Goal: Communication & Community: Answer question/provide support

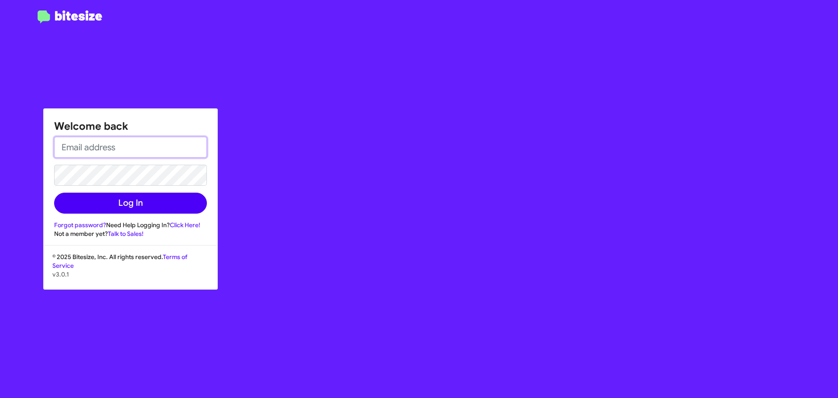
type input "[EMAIL_ADDRESS][PERSON_NAME][DOMAIN_NAME]"
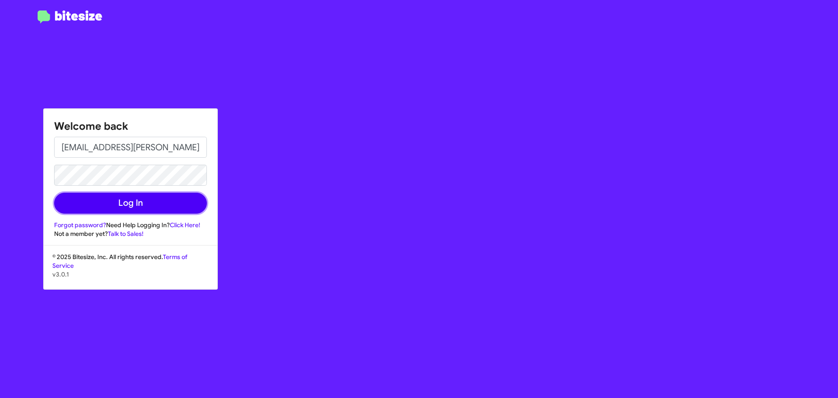
click at [131, 205] on button "Log In" at bounding box center [130, 203] width 153 height 21
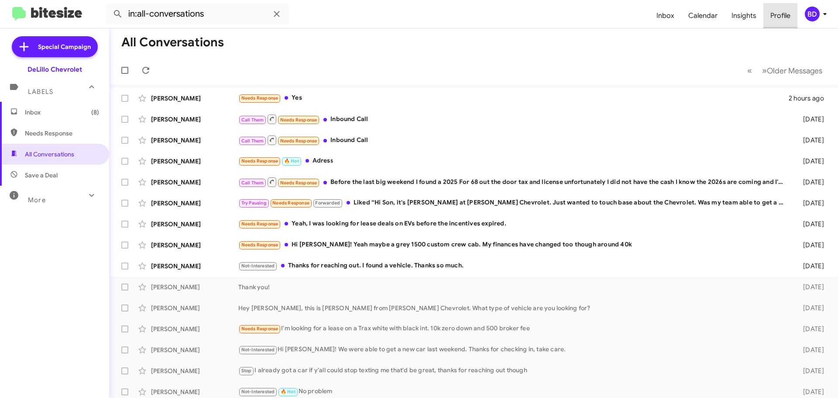
click at [781, 14] on span "Profile" at bounding box center [781, 15] width 34 height 25
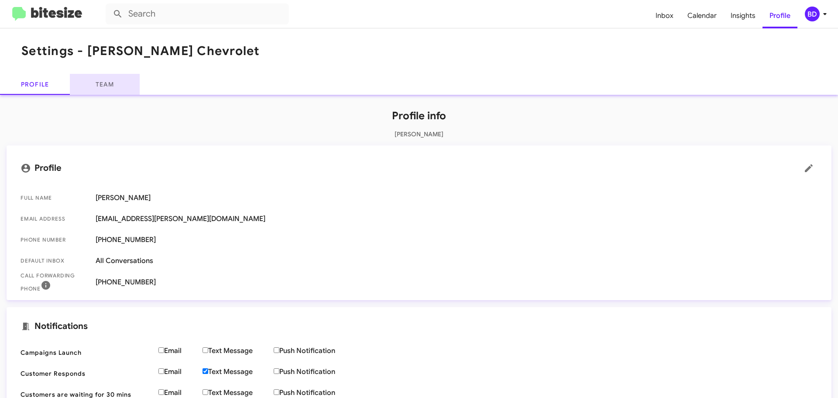
click at [111, 88] on link "Team" at bounding box center [105, 84] width 70 height 21
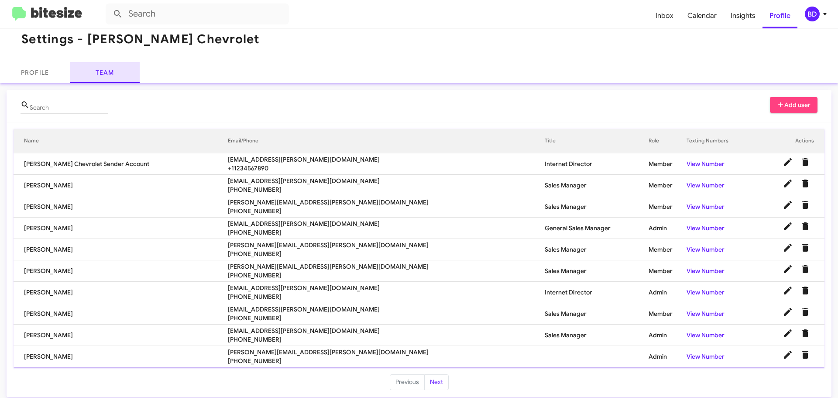
scroll to position [18, 0]
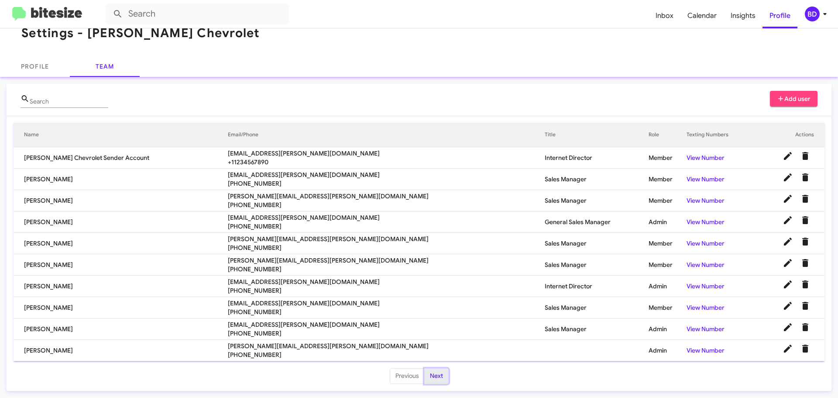
click at [437, 377] on button "Next" at bounding box center [436, 376] width 24 height 16
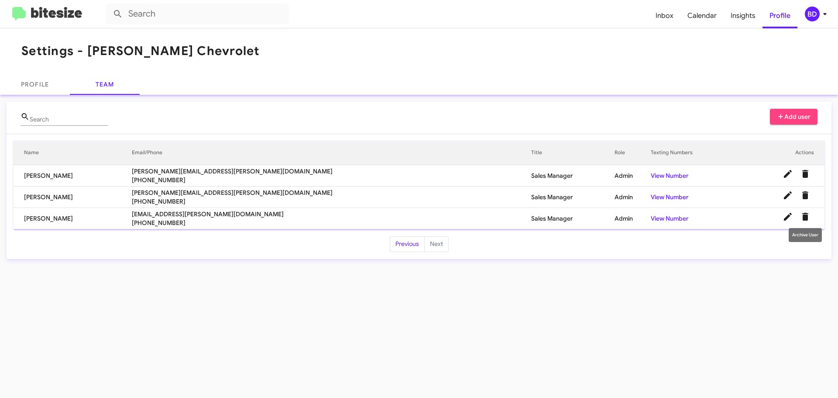
click at [805, 215] on icon "Delete User" at bounding box center [805, 217] width 6 height 8
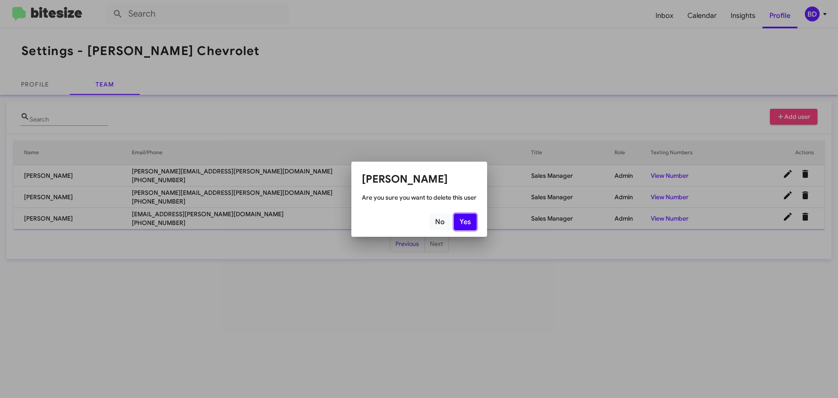
click at [468, 222] on button "Yes" at bounding box center [465, 221] width 23 height 17
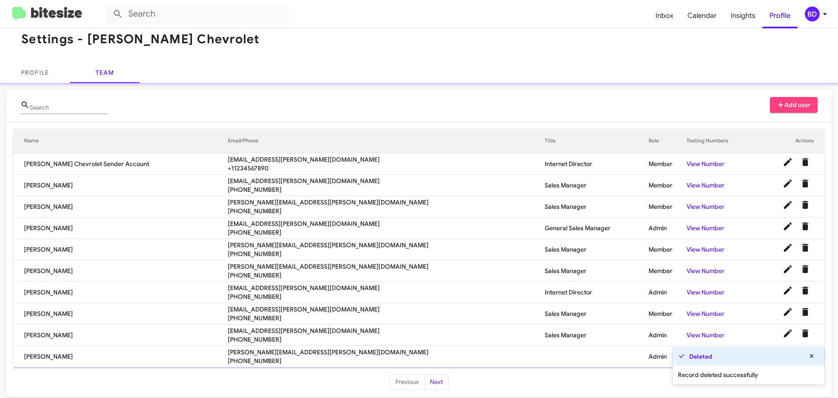
scroll to position [18, 0]
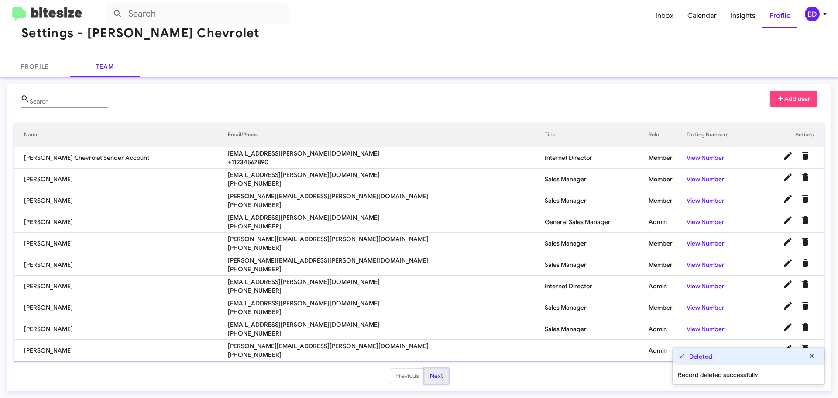
click at [435, 373] on button "Next" at bounding box center [436, 376] width 24 height 16
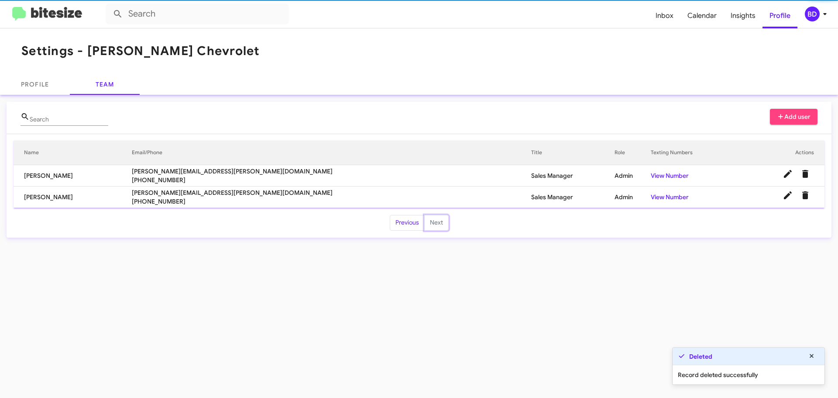
scroll to position [0, 0]
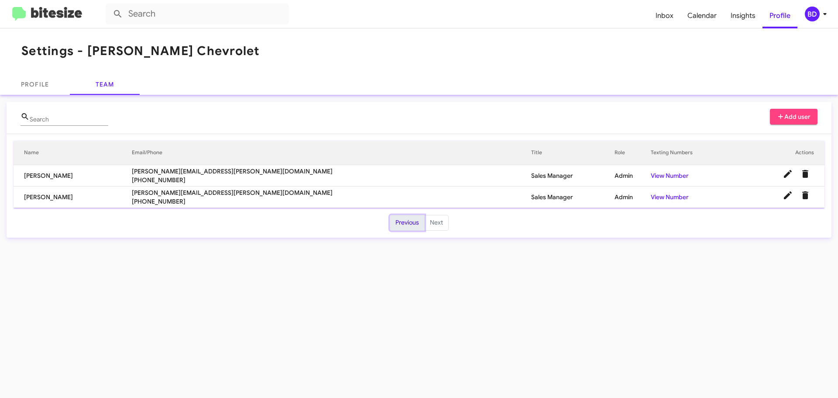
click at [416, 224] on button "Previous" at bounding box center [407, 223] width 35 height 16
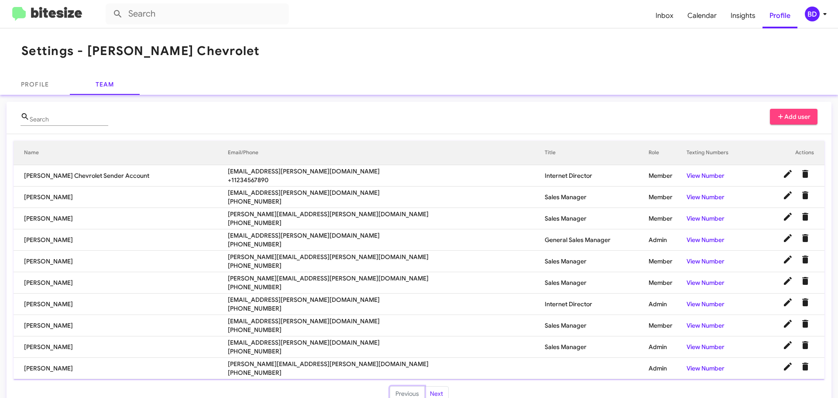
scroll to position [18, 0]
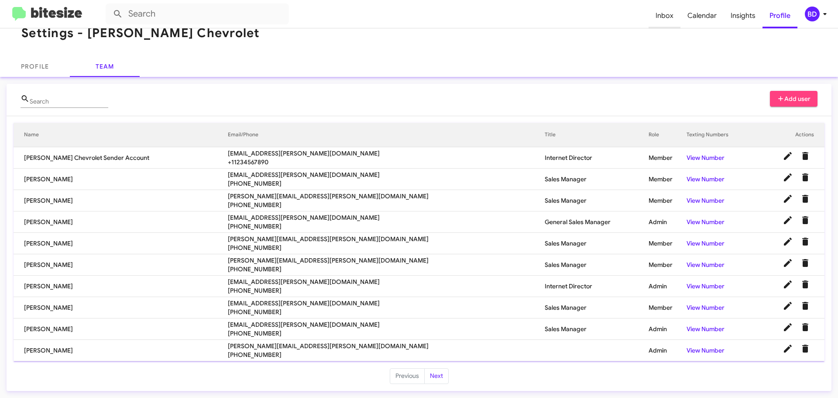
click at [665, 23] on span "Inbox" at bounding box center [665, 15] width 32 height 25
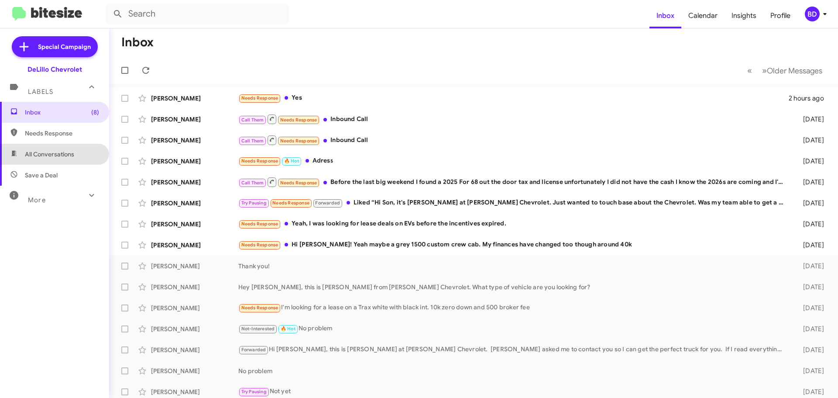
click at [61, 156] on span "All Conversations" at bounding box center [49, 154] width 49 height 9
type input "in:all-conversations"
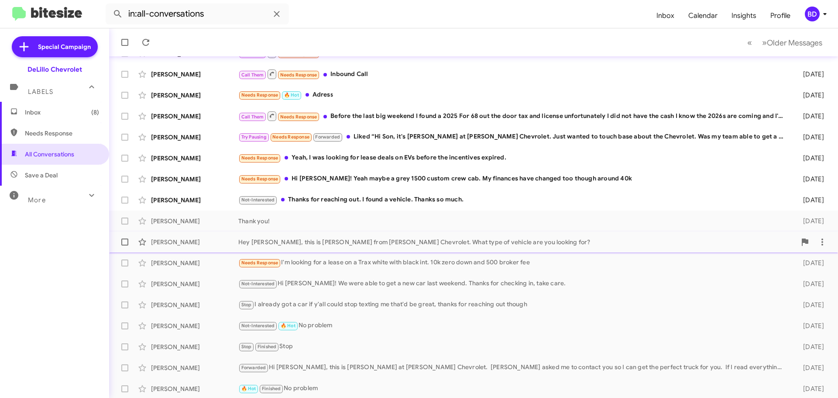
scroll to position [87, 0]
click at [360, 200] on div "Not-Interested Thanks for reaching out. I found a vehicle. Thanks so much." at bounding box center [517, 199] width 558 height 10
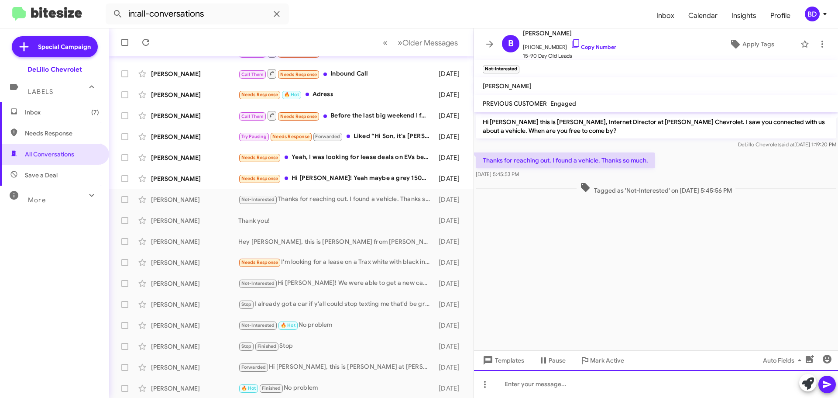
click at [554, 383] on div at bounding box center [656, 384] width 364 height 28
click at [533, 386] on div at bounding box center [656, 384] width 364 height 28
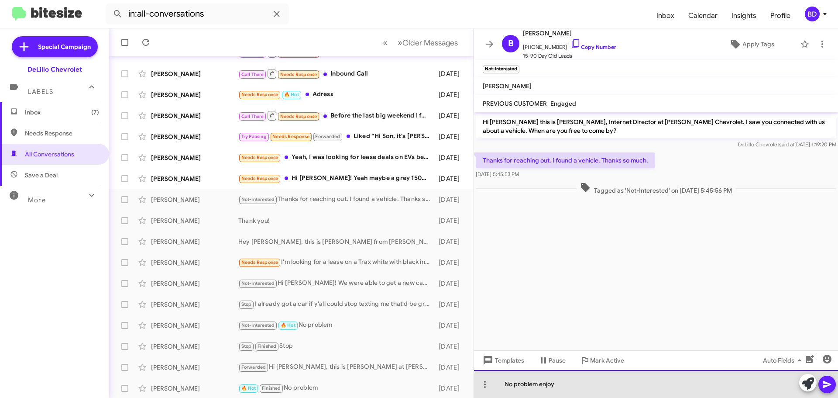
drag, startPoint x: 559, startPoint y: 382, endPoint x: 503, endPoint y: 378, distance: 56.5
click at [503, 378] on div "No problem enjoy" at bounding box center [656, 384] width 364 height 28
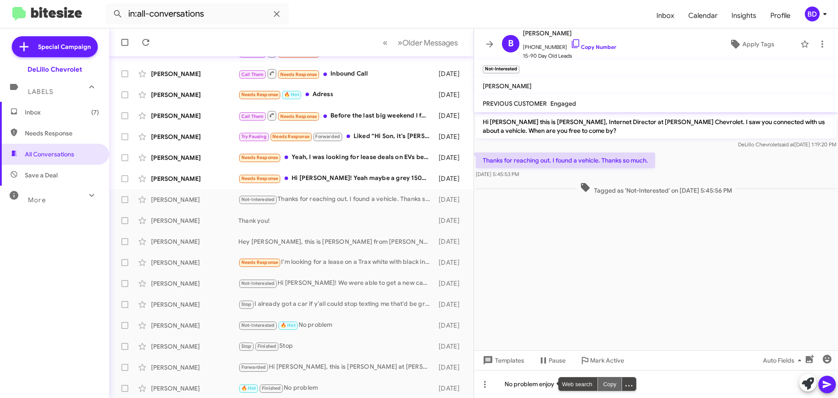
click at [603, 380] on div "Copy" at bounding box center [610, 383] width 24 height 13
click at [688, 313] on cdk-virtual-scroll-viewport "Hi [PERSON_NAME] this is [PERSON_NAME], Internet Director at [PERSON_NAME] Chev…" at bounding box center [656, 231] width 364 height 238
click at [823, 387] on icon at bounding box center [827, 384] width 10 height 10
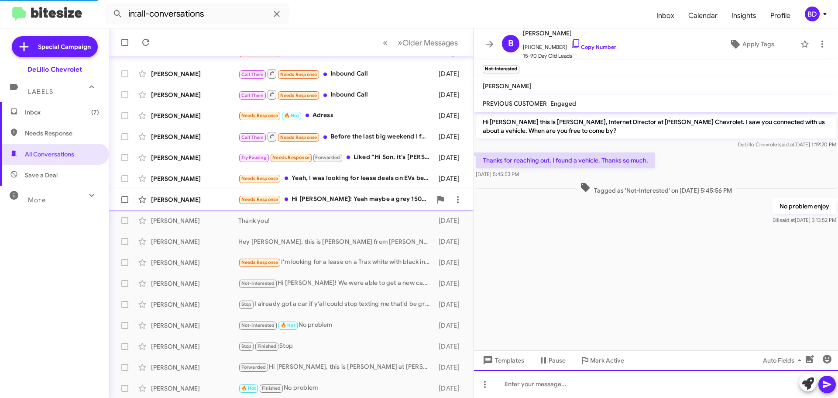
scroll to position [108, 0]
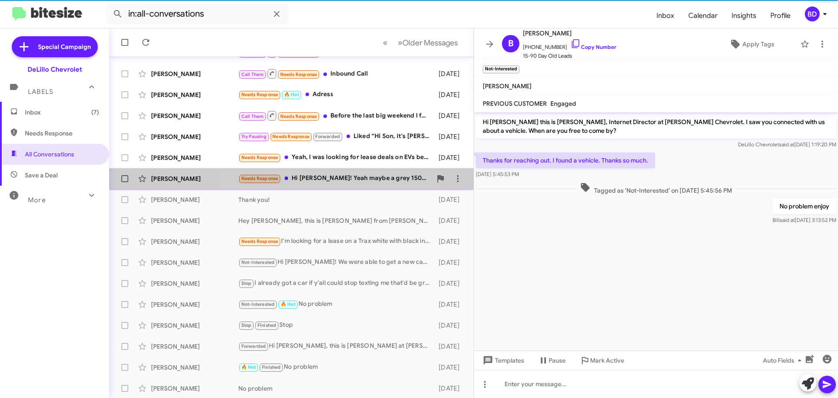
click at [311, 178] on div "Needs Response Hi [PERSON_NAME]! Yeah maybe a grey 1500 custom crew cab. My fin…" at bounding box center [334, 178] width 193 height 10
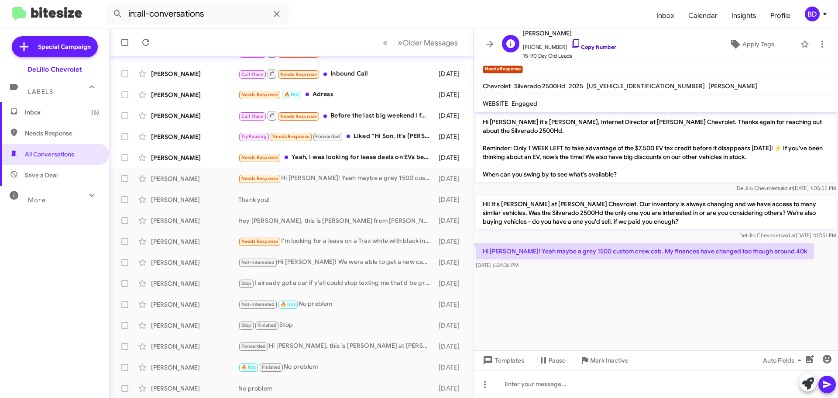
click at [593, 45] on link "Copy Number" at bounding box center [594, 47] width 46 height 7
click at [571, 44] on icon at bounding box center [576, 43] width 10 height 10
click at [353, 158] on div "Needs Response Yeah, I was looking for lease deals on EVs before the incentives…" at bounding box center [334, 157] width 193 height 10
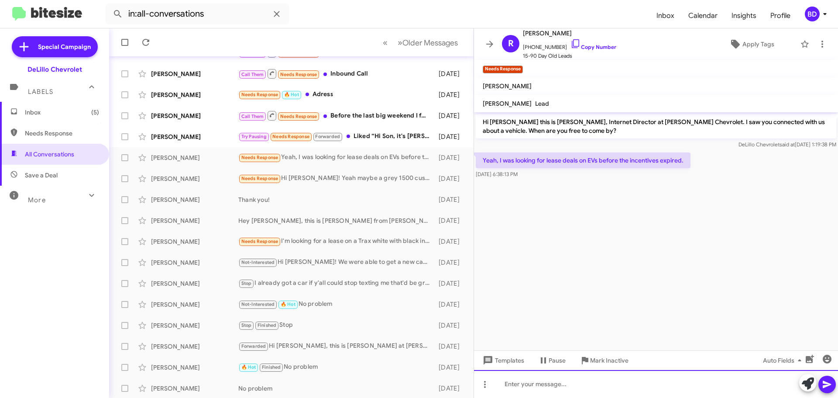
click at [541, 382] on div at bounding box center [656, 384] width 364 height 28
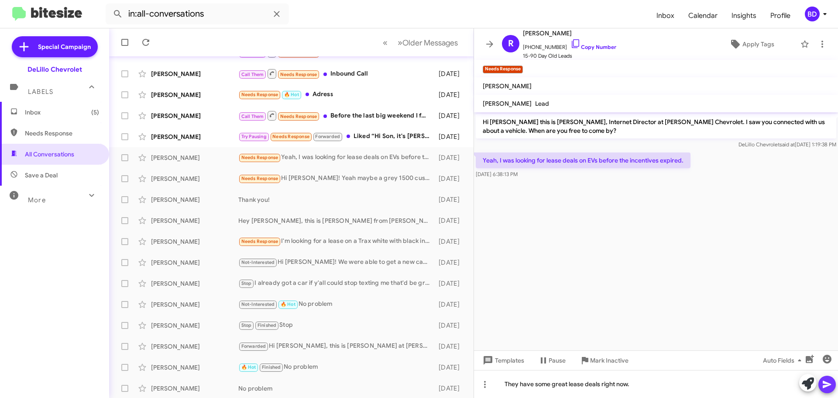
click at [826, 387] on icon at bounding box center [827, 384] width 10 height 10
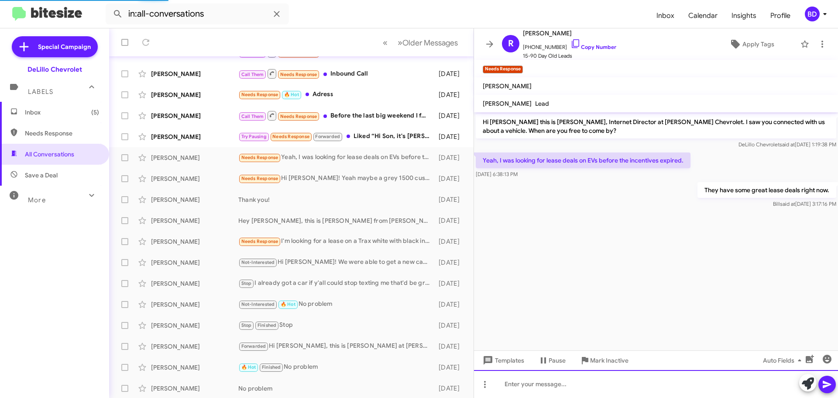
scroll to position [109, 0]
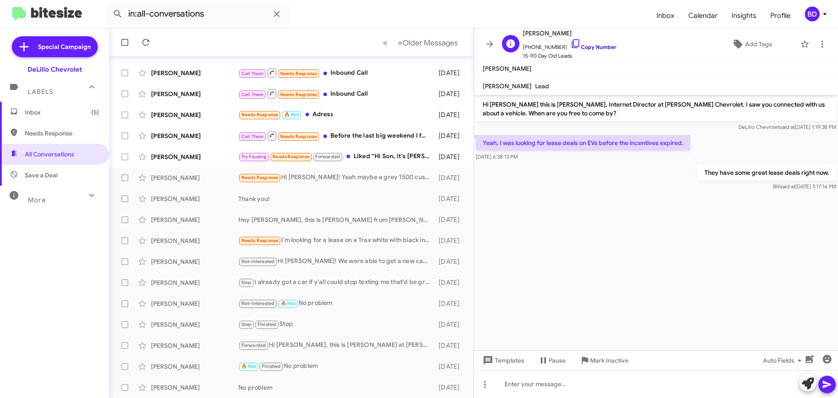
click at [591, 46] on link "Copy Number" at bounding box center [594, 47] width 46 height 7
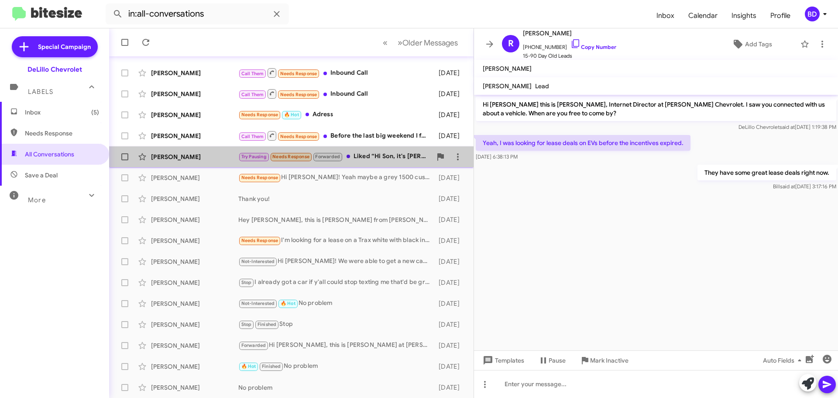
click at [386, 152] on div "Try Pausing Needs Response Forwarded Liked “Hi Son, it's [PERSON_NAME] at [PERS…" at bounding box center [334, 156] width 193 height 10
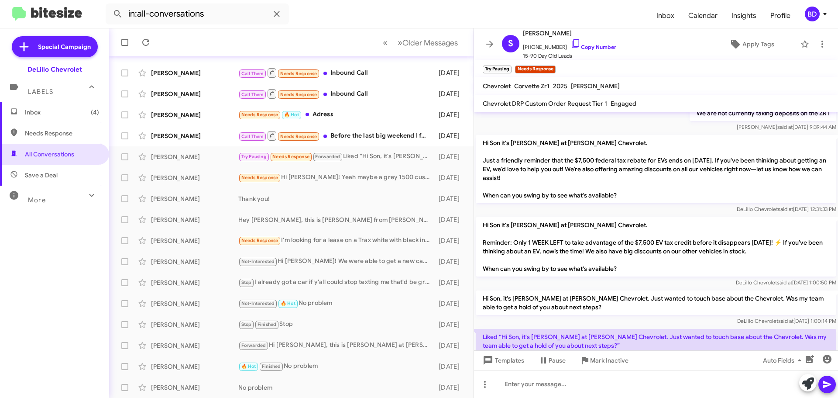
scroll to position [428, 0]
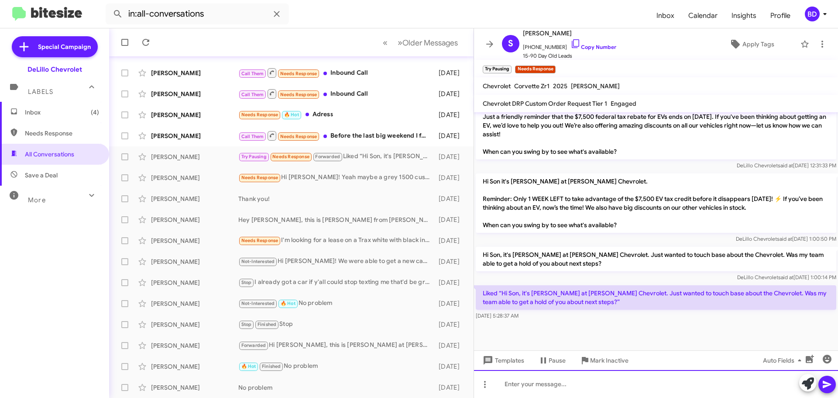
click at [537, 382] on div at bounding box center [656, 384] width 364 height 28
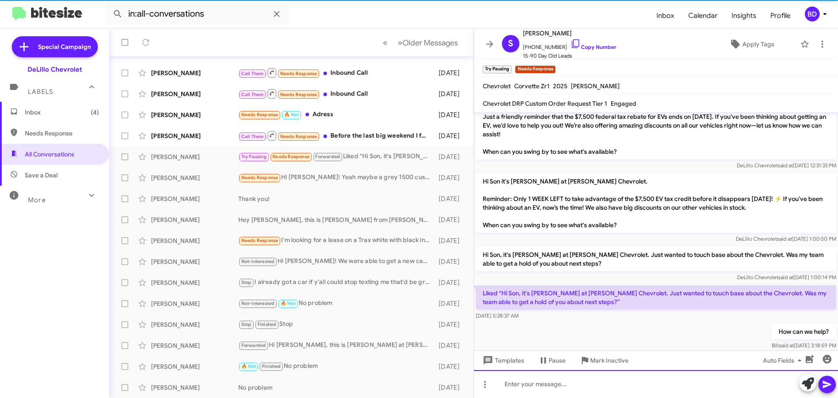
scroll to position [0, 0]
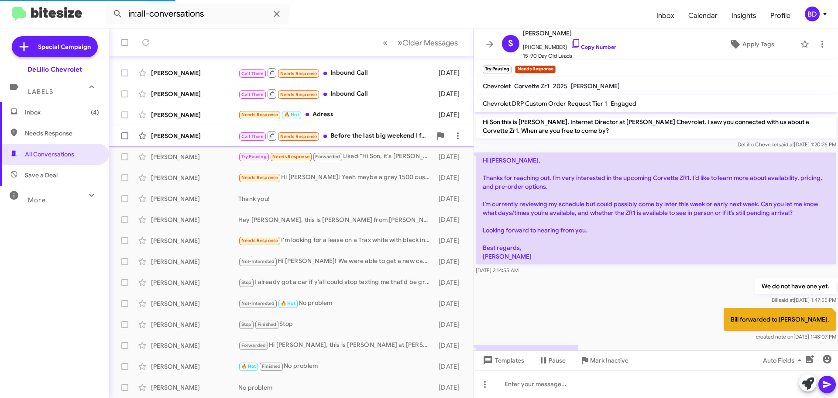
click at [352, 136] on mat-action-list "[PERSON_NAME] They have some great lease deals right now. 2 minutes ago [PERSON…" at bounding box center [291, 186] width 365 height 423
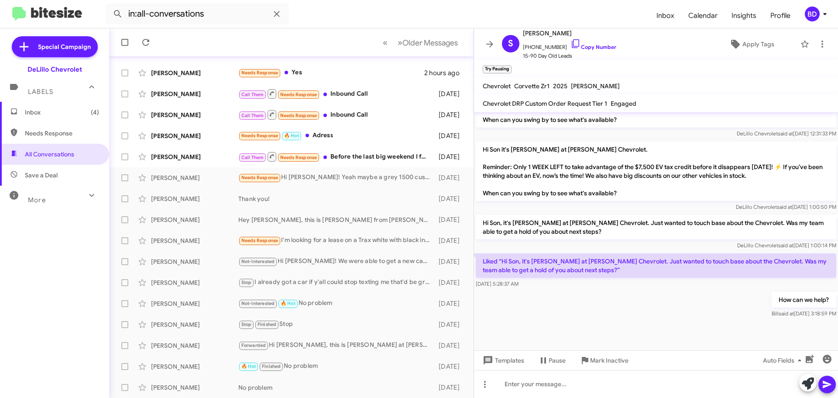
scroll to position [416, 0]
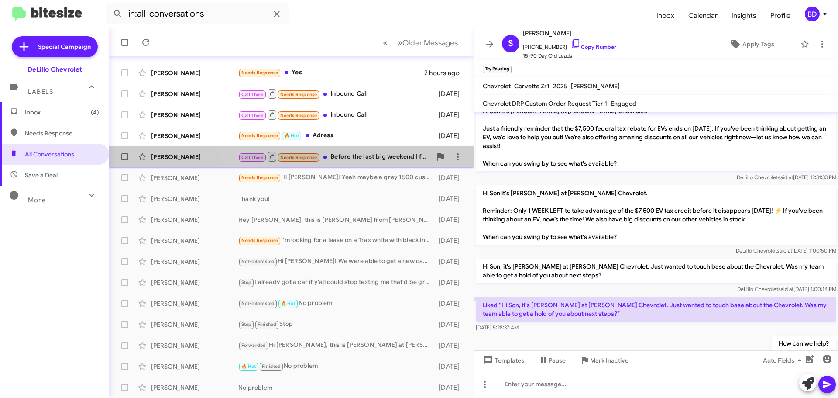
click at [351, 154] on div "Call Them Needs Response Before the last big weekend I found a 2025 For 68 out …" at bounding box center [334, 156] width 193 height 11
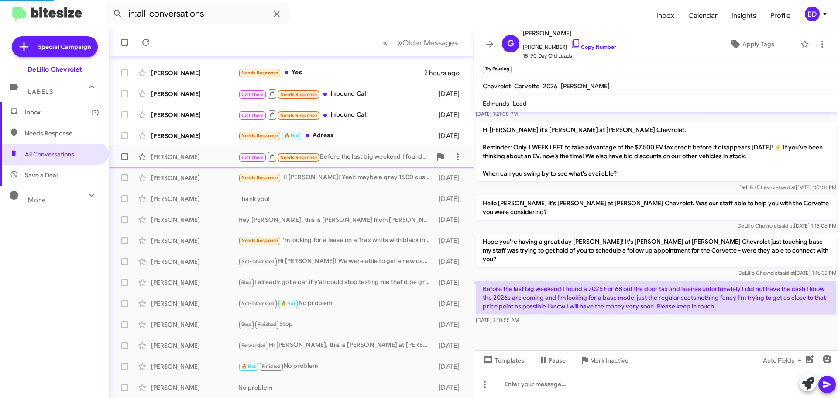
scroll to position [251, 0]
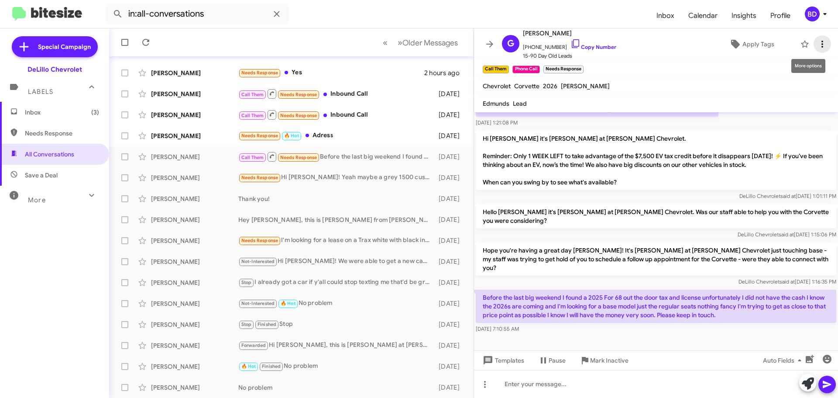
click at [817, 45] on icon at bounding box center [822, 44] width 10 height 10
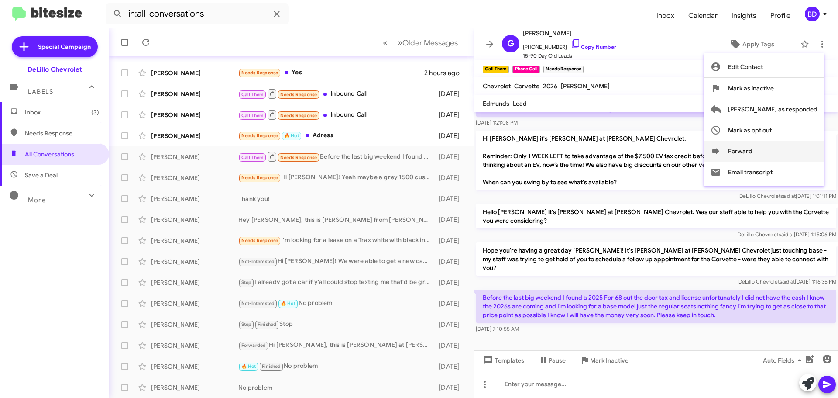
click at [719, 149] on icon at bounding box center [715, 151] width 7 height 6
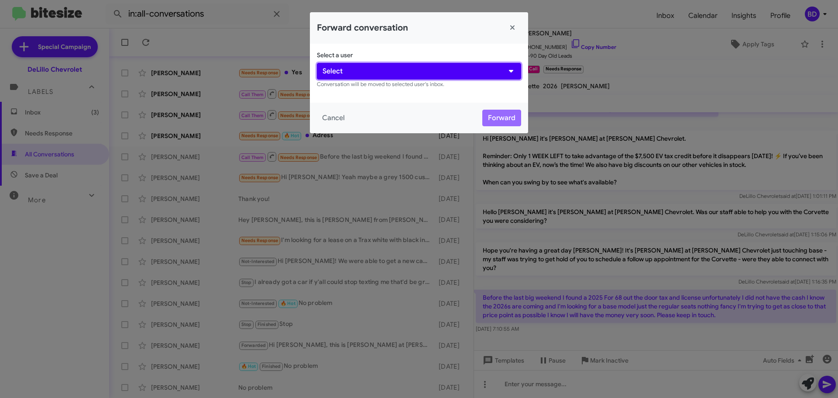
click at [369, 68] on button "Select" at bounding box center [419, 71] width 204 height 17
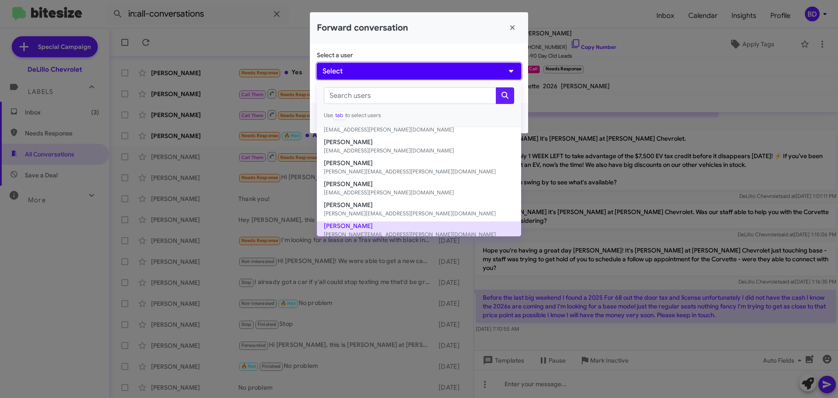
scroll to position [0, 0]
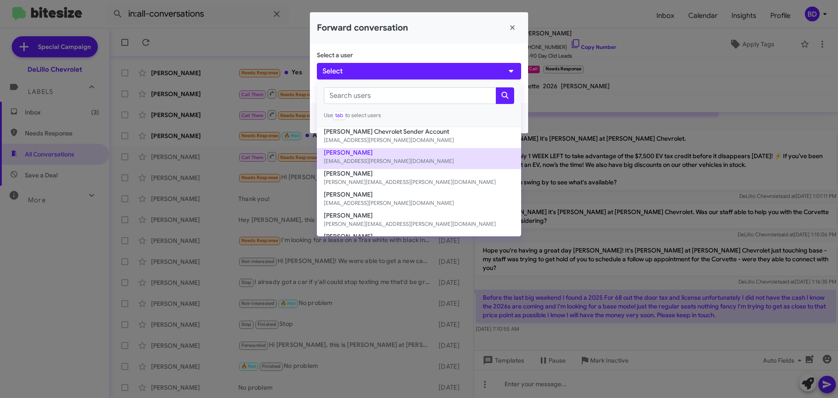
click at [345, 162] on small "[EMAIL_ADDRESS][PERSON_NAME][DOMAIN_NAME]" at bounding box center [419, 161] width 190 height 9
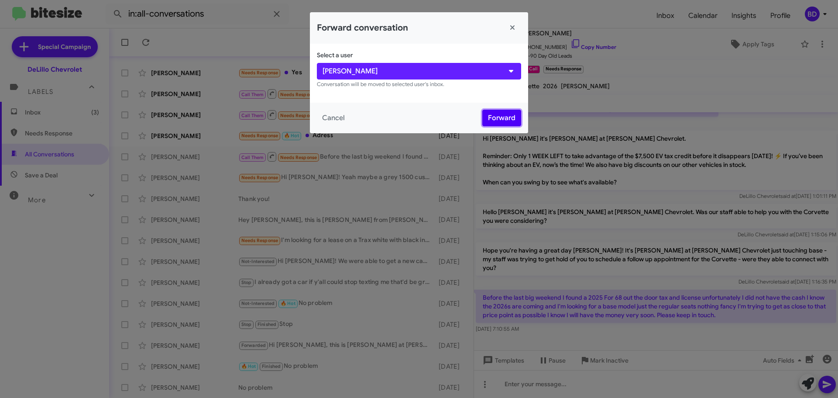
click at [497, 117] on button "Forward" at bounding box center [501, 118] width 39 height 17
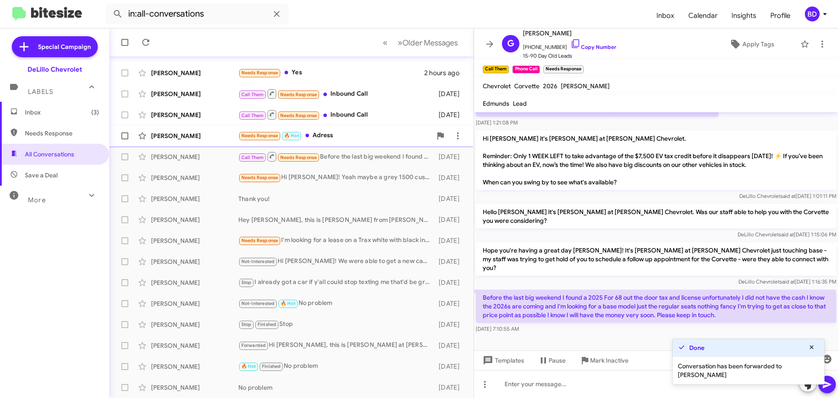
click at [324, 135] on div "Needs Response 🔥 Hot Adress" at bounding box center [334, 136] width 193 height 10
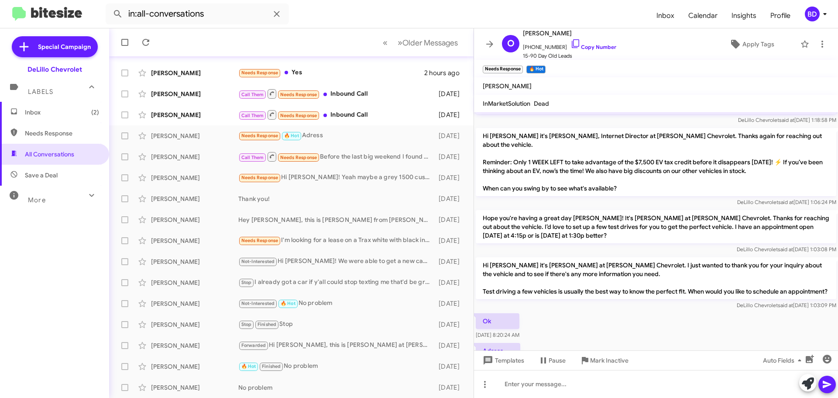
scroll to position [183, 0]
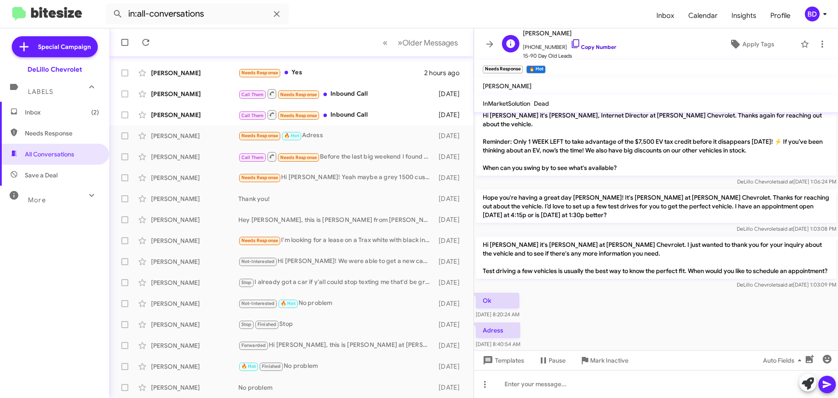
click at [581, 46] on link "Copy Number" at bounding box center [594, 47] width 46 height 7
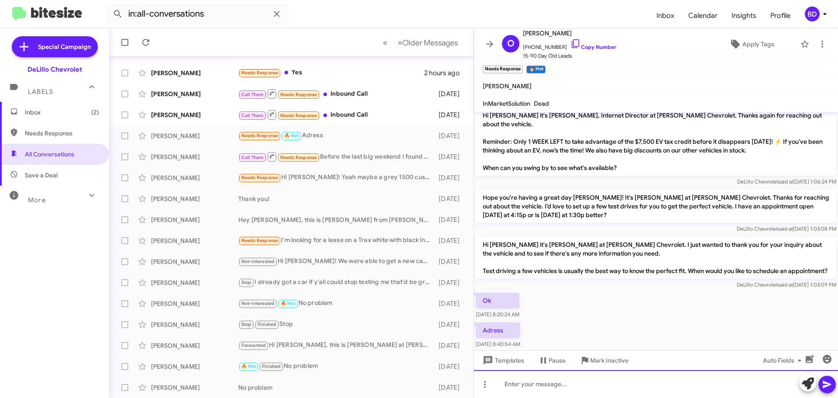
click at [531, 386] on div at bounding box center [656, 384] width 364 height 28
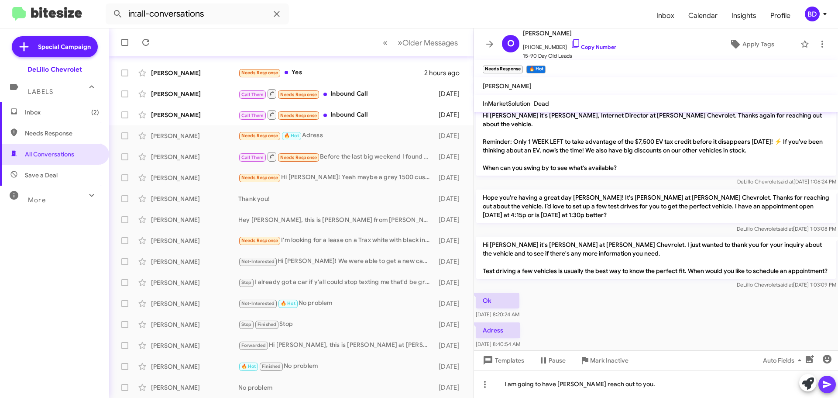
click at [833, 384] on button at bounding box center [827, 383] width 17 height 17
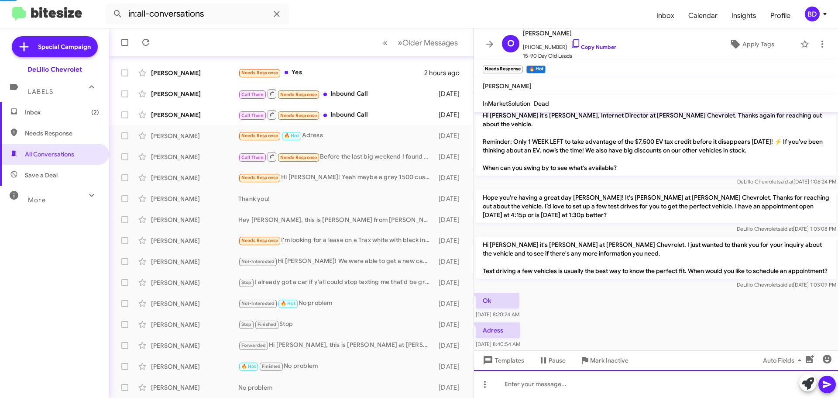
scroll to position [0, 0]
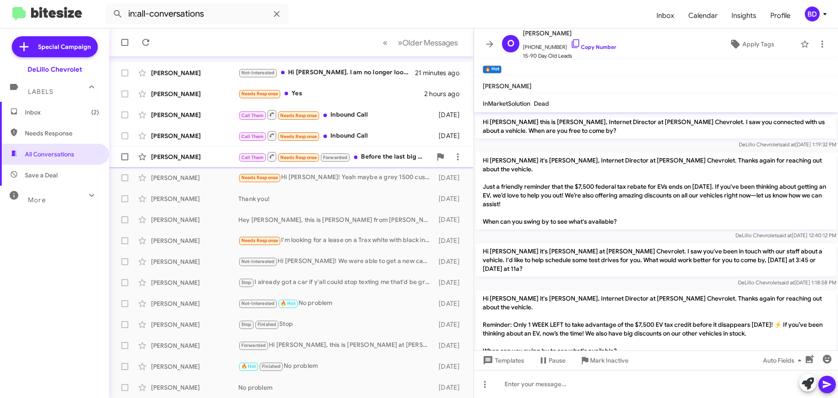
click at [378, 157] on div "Call Them Needs Response Forwarded Before the last big weekend I found a 2025 F…" at bounding box center [334, 156] width 193 height 11
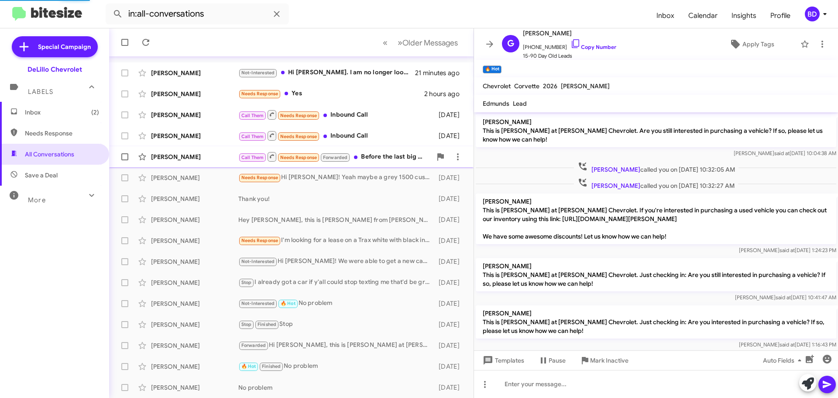
scroll to position [290, 0]
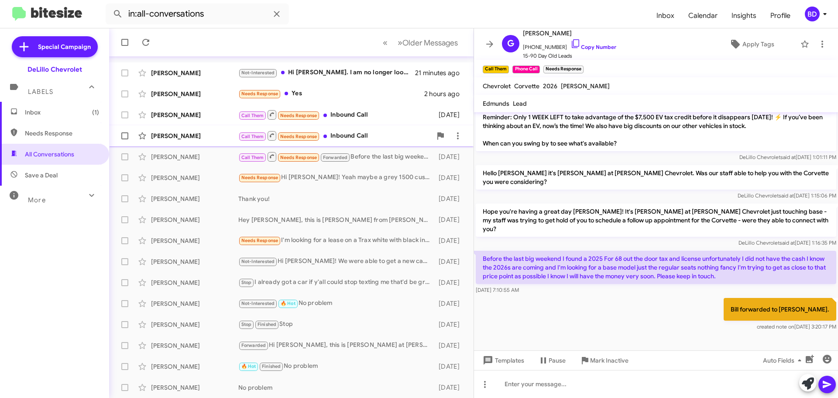
click at [348, 136] on div "Call Them Needs Response Inbound Call" at bounding box center [334, 135] width 193 height 11
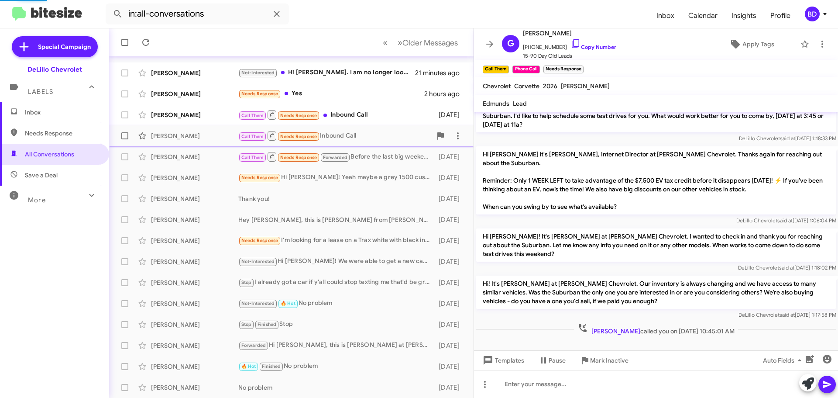
scroll to position [79, 0]
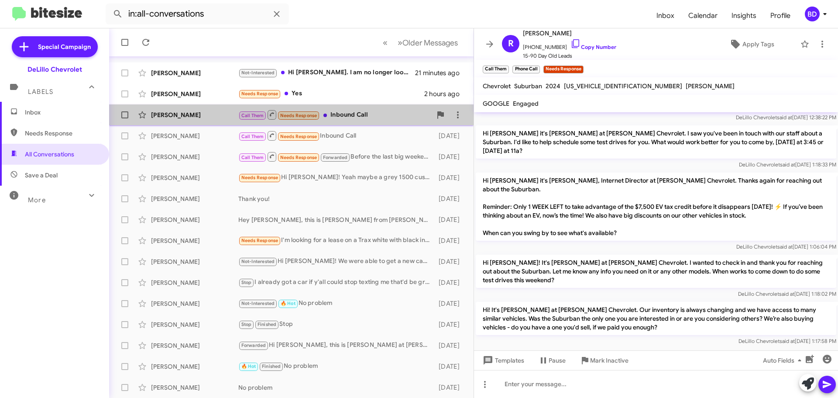
click at [354, 114] on div "Call Them Needs Response Inbound Call" at bounding box center [334, 114] width 193 height 11
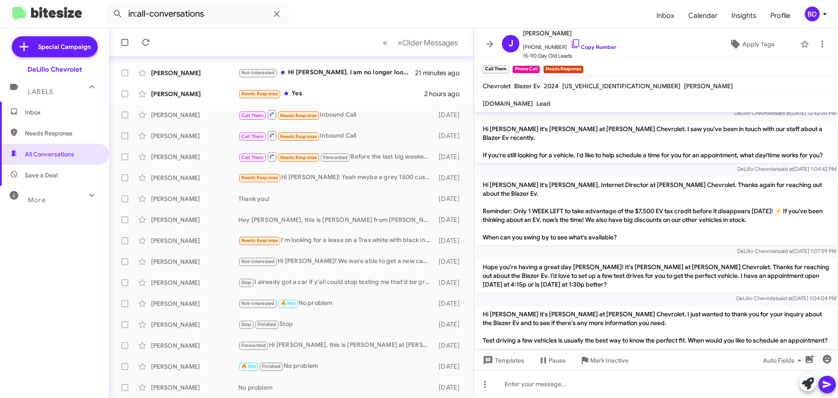
scroll to position [393, 0]
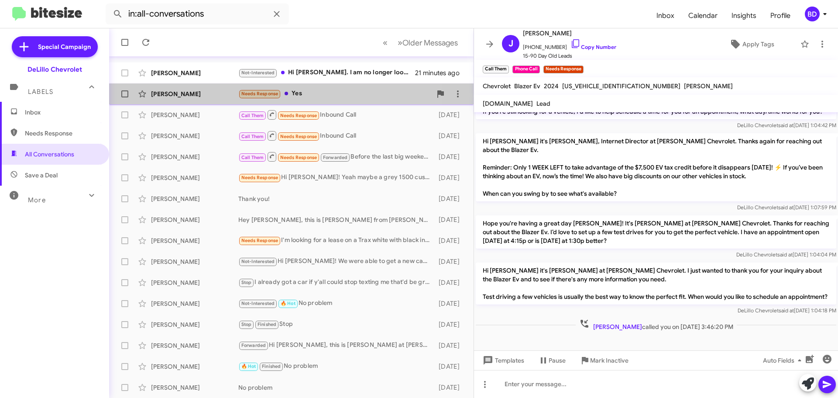
click at [293, 92] on div "Needs Response Yes" at bounding box center [334, 94] width 193 height 10
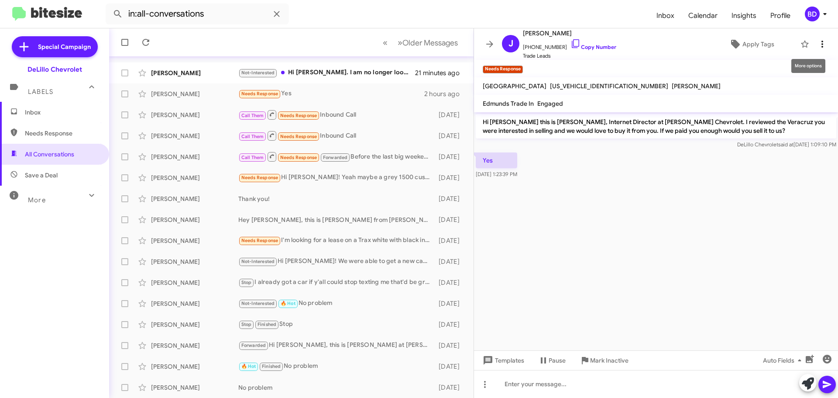
click at [817, 42] on icon at bounding box center [822, 44] width 10 height 10
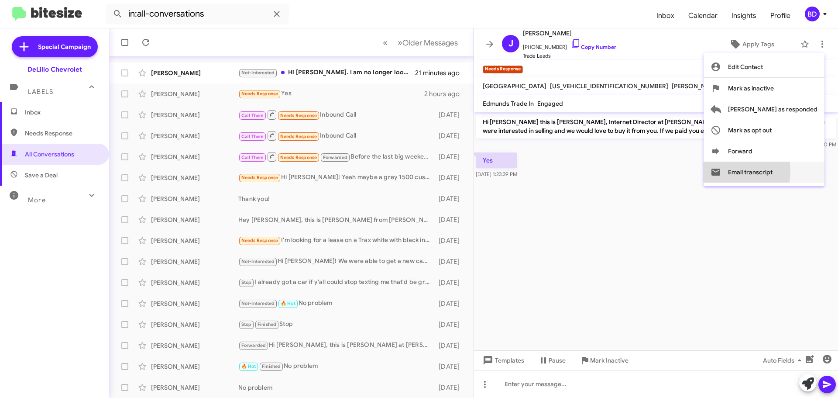
click at [767, 171] on button "Email transcript" at bounding box center [764, 172] width 121 height 21
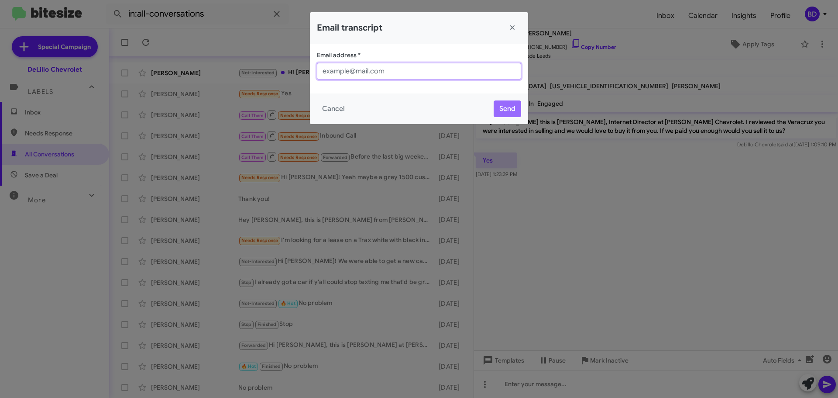
click at [365, 72] on input "Email address *" at bounding box center [419, 71] width 204 height 17
type input "[EMAIL_ADDRESS][PERSON_NAME][DOMAIN_NAME]"
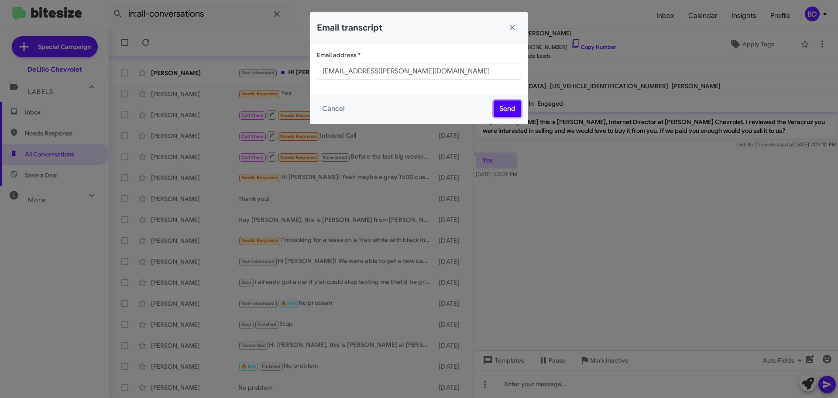
click at [501, 108] on button "Send" at bounding box center [508, 108] width 28 height 17
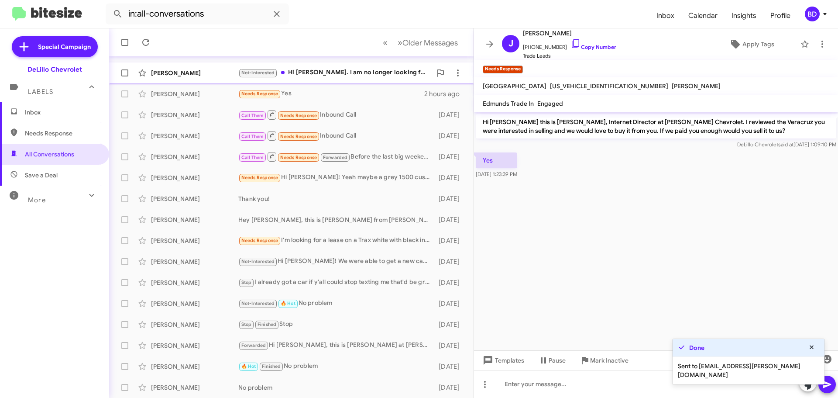
click at [322, 71] on div "Not-Interested Hi [PERSON_NAME]. I am no longer looking for a car. Thank you th…" at bounding box center [334, 73] width 193 height 10
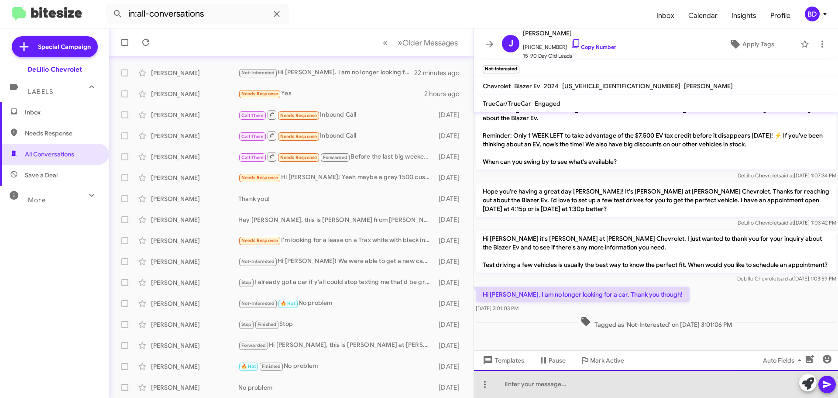
click at [566, 383] on div at bounding box center [656, 384] width 364 height 28
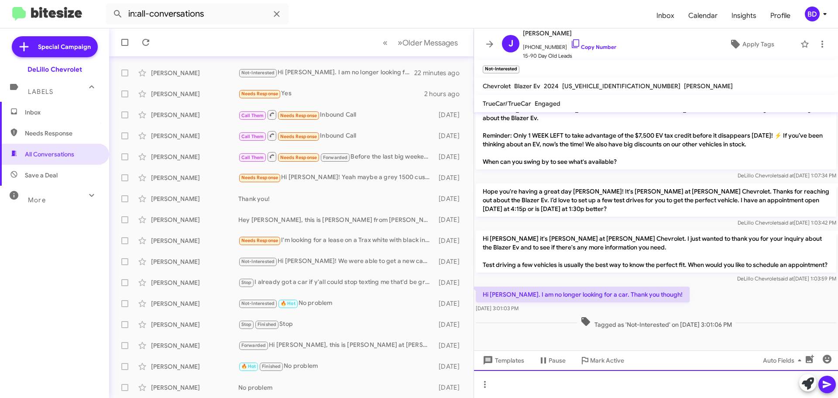
click at [524, 382] on div at bounding box center [656, 384] width 364 height 28
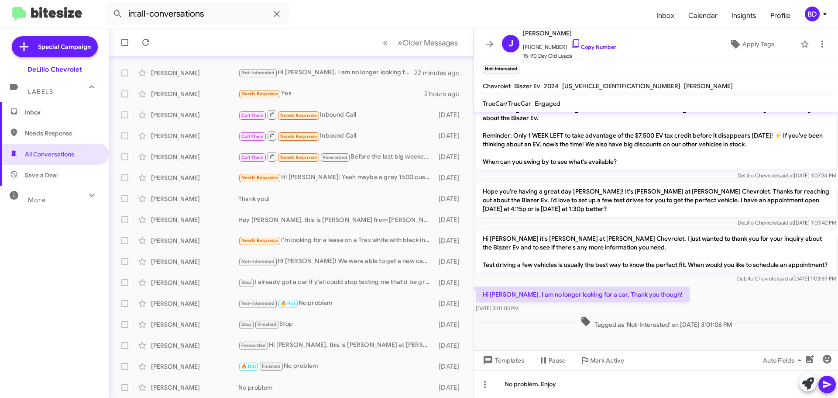
click at [827, 388] on icon at bounding box center [827, 384] width 10 height 10
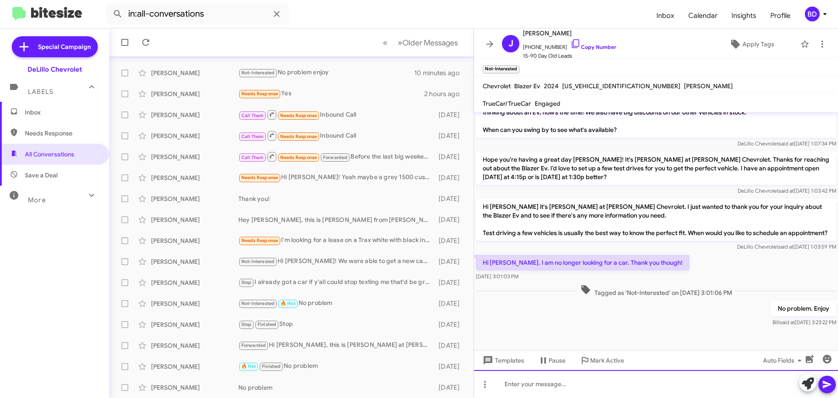
scroll to position [361, 0]
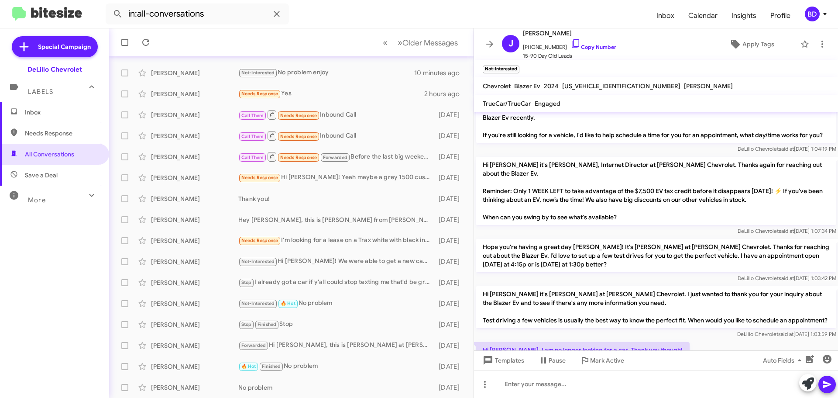
click at [34, 114] on span "Inbox" at bounding box center [62, 112] width 74 height 9
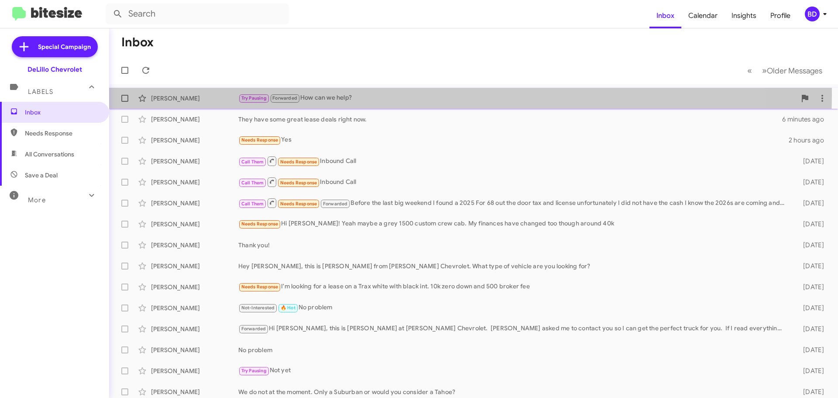
click at [355, 94] on div "Try Pausing Forwarded How can we help?" at bounding box center [517, 98] width 558 height 10
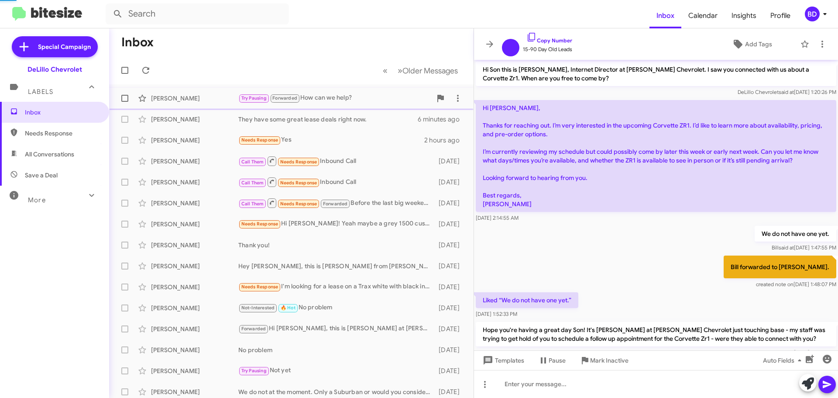
scroll to position [407, 0]
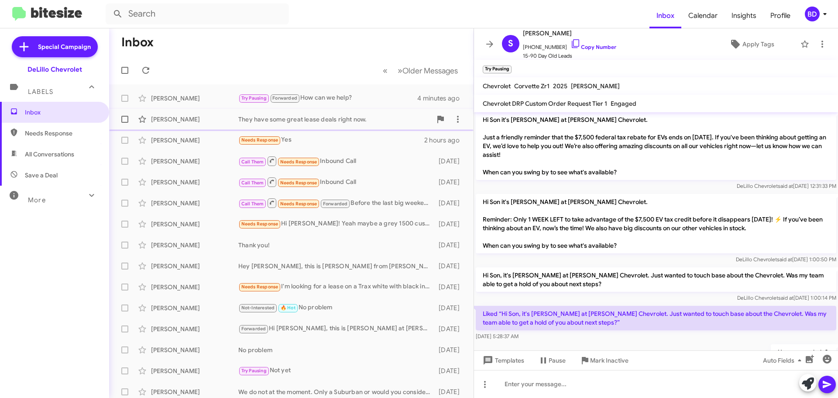
click at [347, 117] on div "They have some great lease deals right now." at bounding box center [334, 119] width 193 height 9
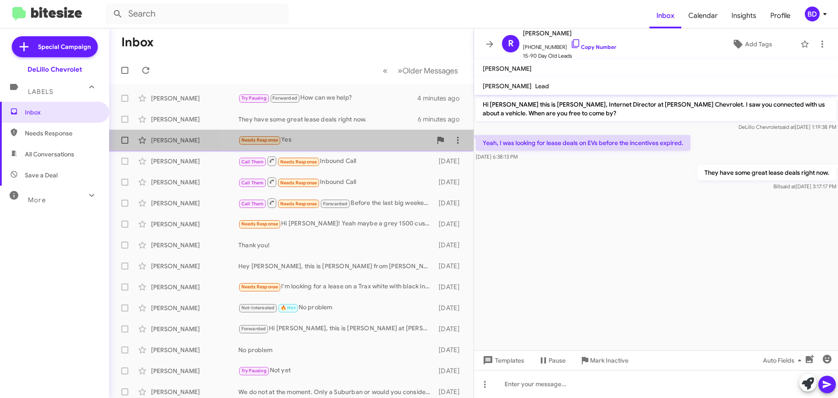
click at [327, 141] on div "Needs Response Yes" at bounding box center [334, 140] width 193 height 10
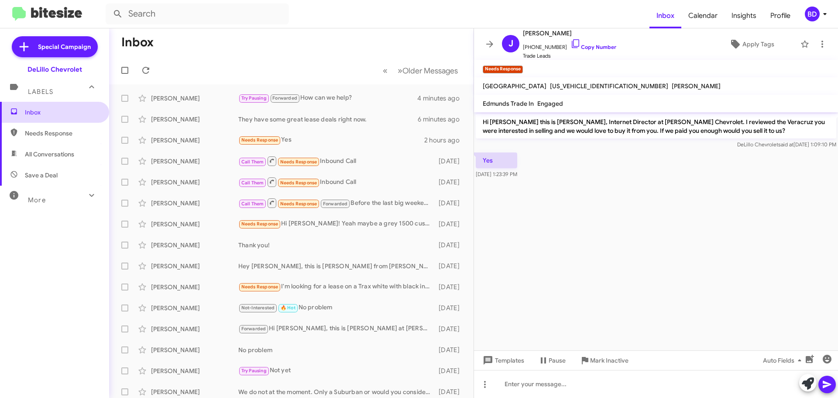
click at [34, 110] on span "Inbox" at bounding box center [62, 112] width 74 height 9
